Goal: Use online tool/utility

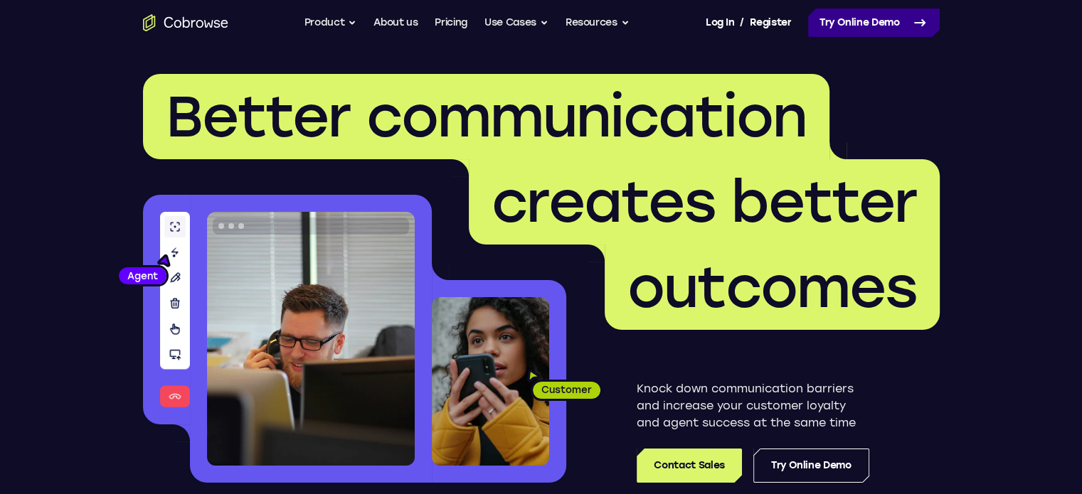
click at [874, 30] on link "Try Online Demo" at bounding box center [874, 23] width 132 height 28
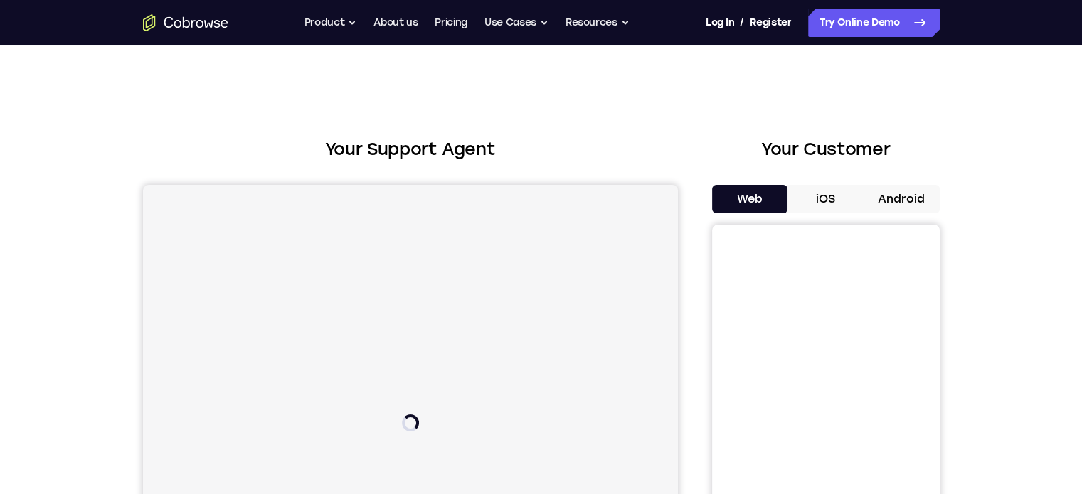
click at [909, 193] on button "Android" at bounding box center [901, 199] width 76 height 28
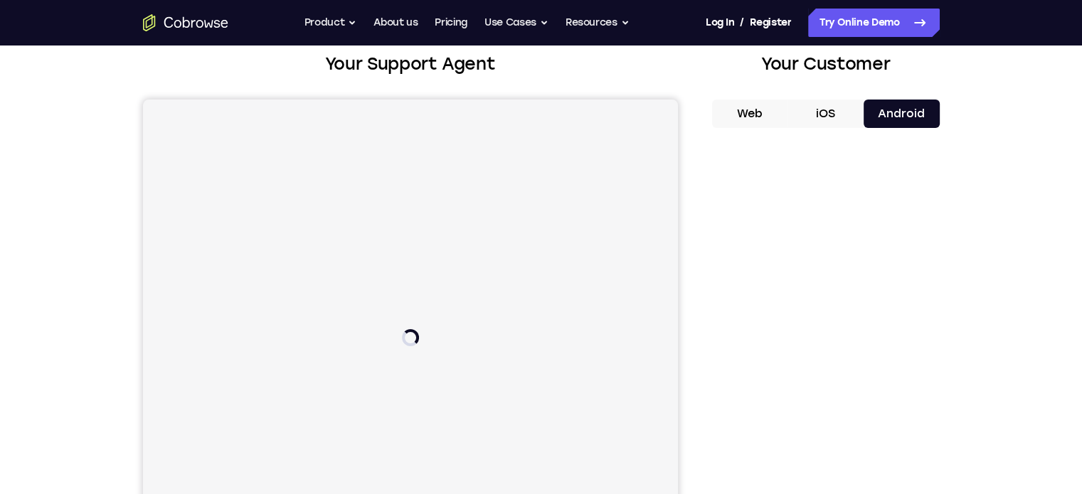
scroll to position [90, 0]
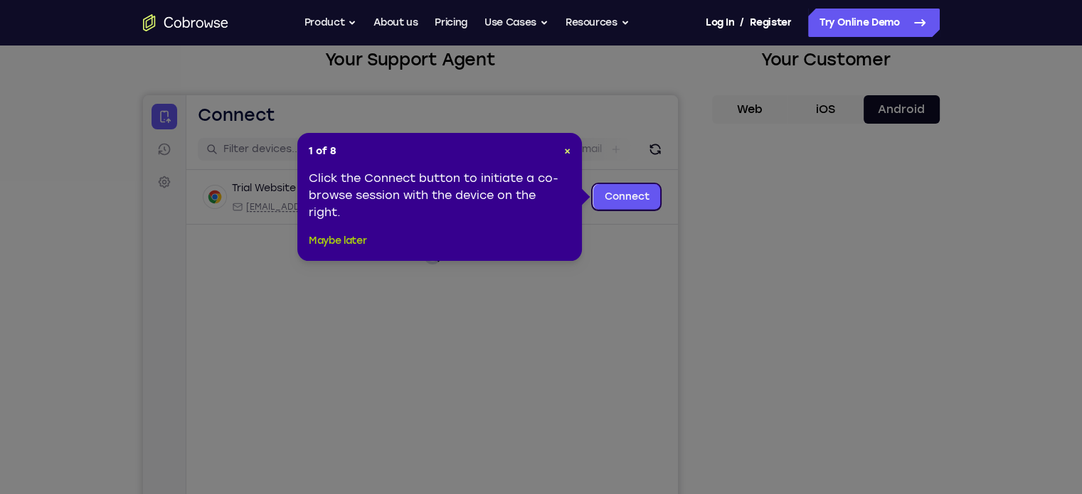
click at [349, 233] on button "Maybe later" at bounding box center [338, 241] width 58 height 17
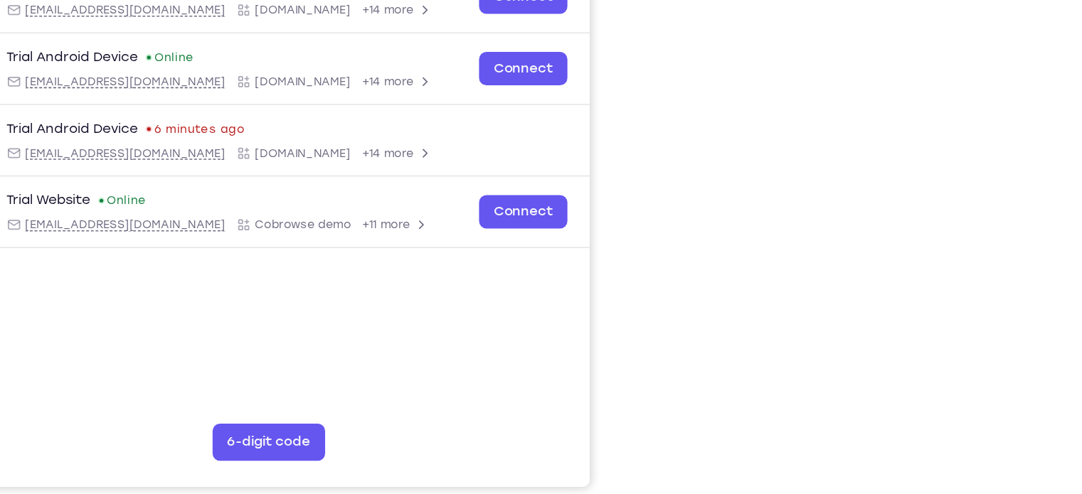
scroll to position [236, 0]
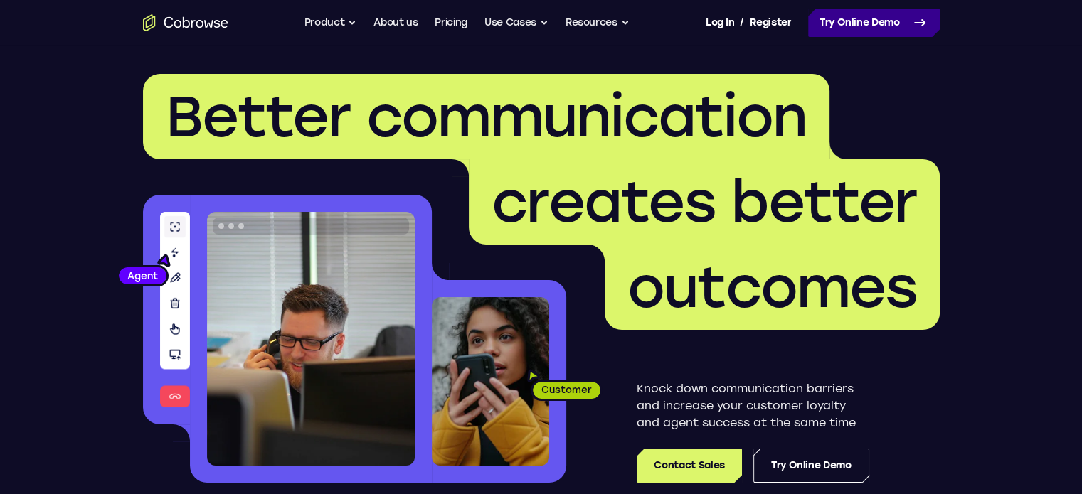
click at [865, 31] on link "Try Online Demo" at bounding box center [874, 23] width 132 height 28
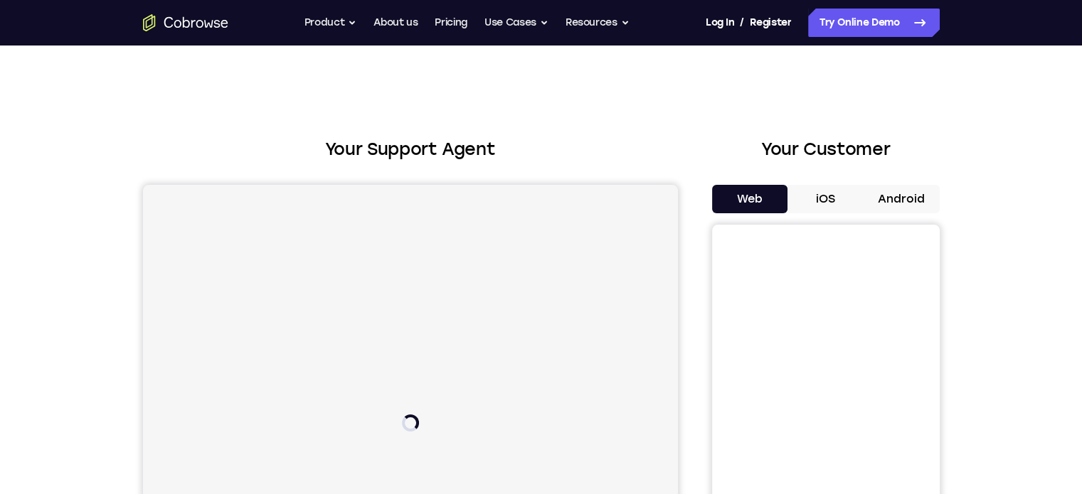
click at [890, 198] on button "Android" at bounding box center [901, 199] width 76 height 28
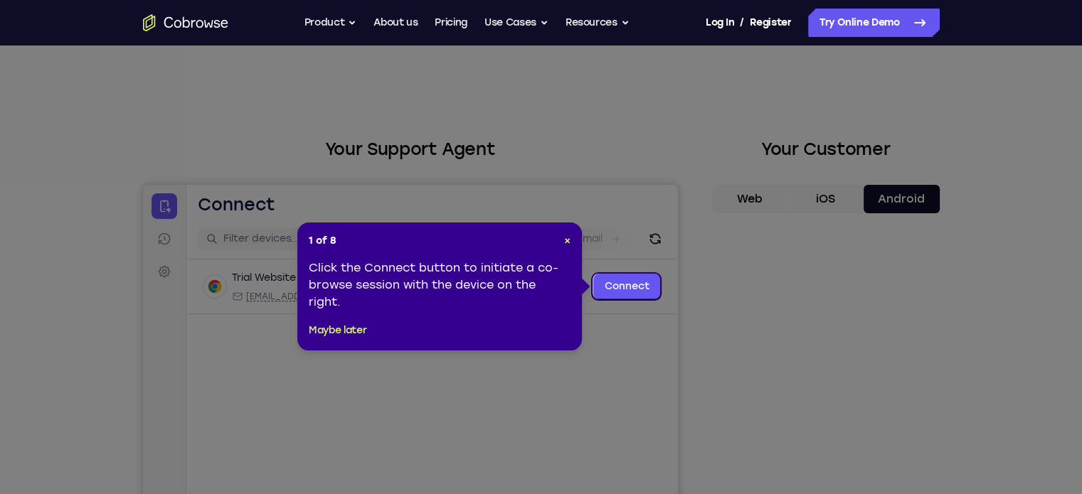
click at [336, 319] on div "1 of 8 × Click the Connect button to initiate a co-browse session with the devi…" at bounding box center [439, 287] width 284 height 128
click at [332, 341] on div "1 of 8 × Click the Connect button to initiate a co-browse session with the devi…" at bounding box center [439, 287] width 284 height 128
click at [332, 324] on button "Maybe later" at bounding box center [338, 330] width 58 height 17
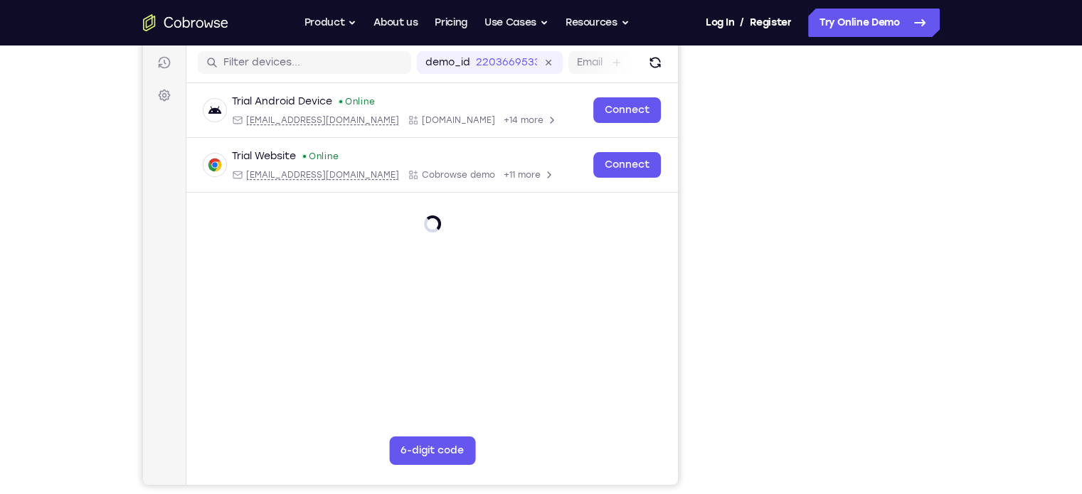
scroll to position [179, 0]
